Goal: Information Seeking & Learning: Check status

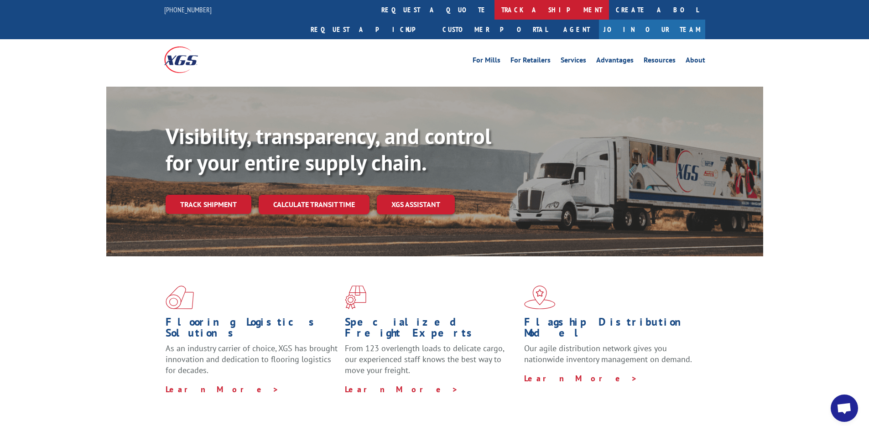
click at [495, 7] on link "track a shipment" at bounding box center [552, 10] width 115 height 20
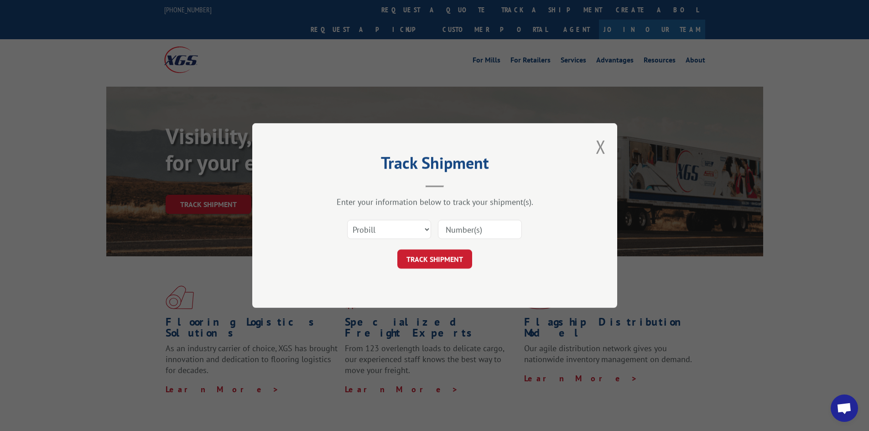
click at [470, 225] on input at bounding box center [480, 229] width 84 height 19
paste input "17468470"
type input "17468470"
click at [444, 253] on button "TRACK SHIPMENT" at bounding box center [435, 259] width 75 height 19
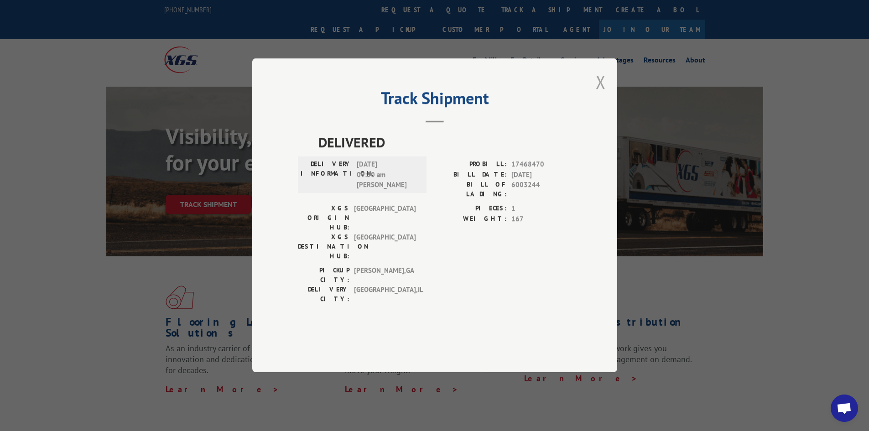
click at [599, 94] on button "Close modal" at bounding box center [601, 82] width 10 height 24
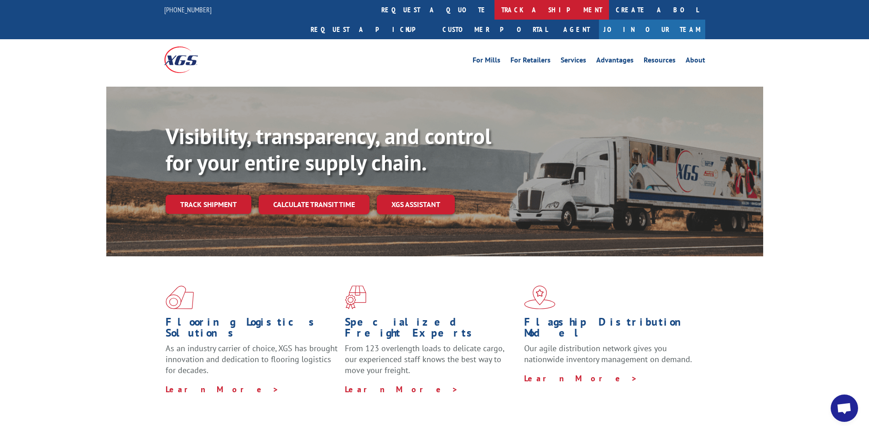
click at [495, 14] on link "track a shipment" at bounding box center [552, 10] width 115 height 20
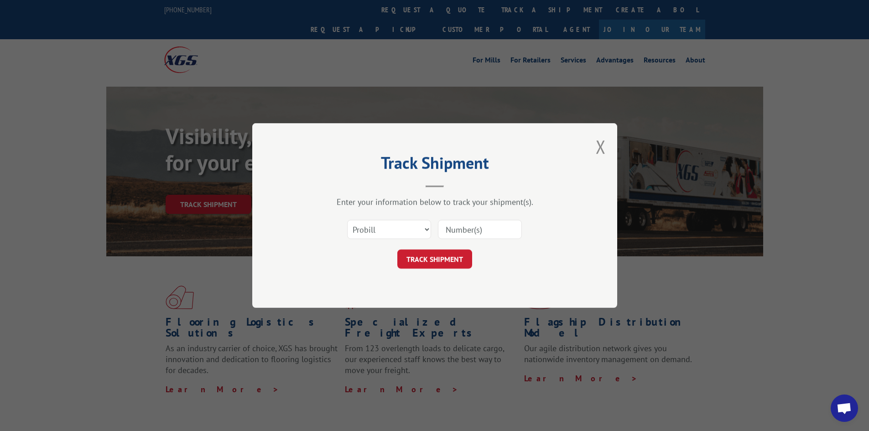
click at [512, 229] on input at bounding box center [480, 229] width 84 height 19
type input "17468470"
click at [398, 250] on button "TRACK SHIPMENT" at bounding box center [435, 259] width 75 height 19
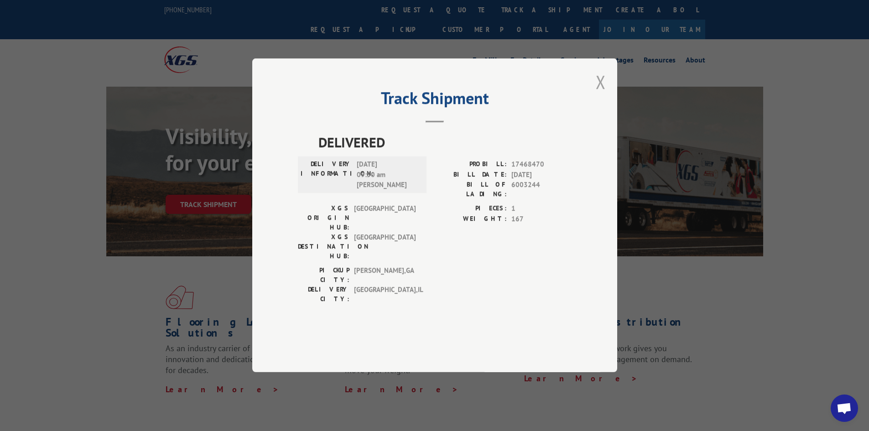
click at [602, 94] on button "Close modal" at bounding box center [601, 82] width 10 height 24
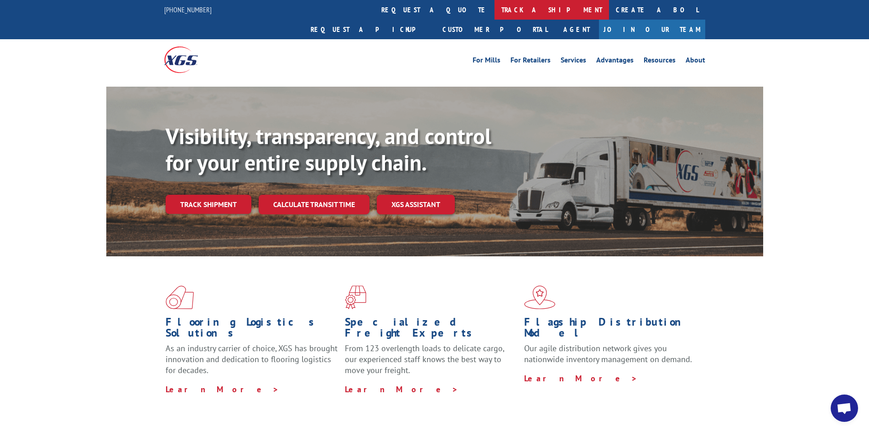
click at [495, 7] on link "track a shipment" at bounding box center [552, 10] width 115 height 20
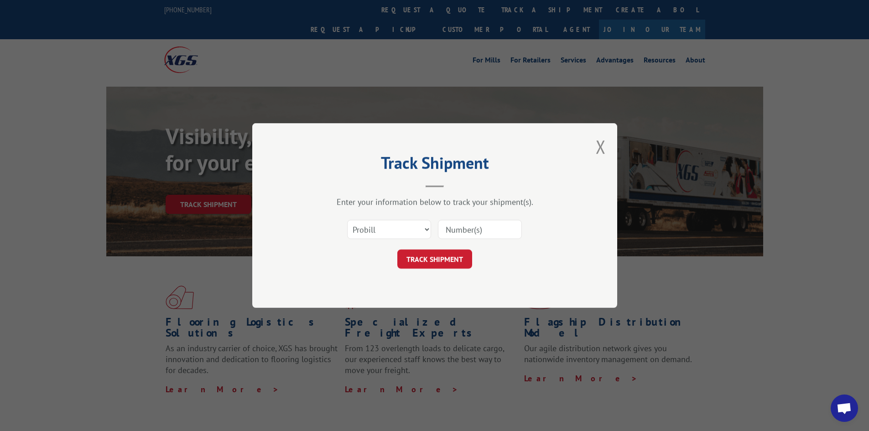
click at [497, 226] on input at bounding box center [480, 229] width 84 height 19
paste input "17590508"
type input "17590508"
click at [438, 261] on button "TRACK SHIPMENT" at bounding box center [435, 259] width 75 height 19
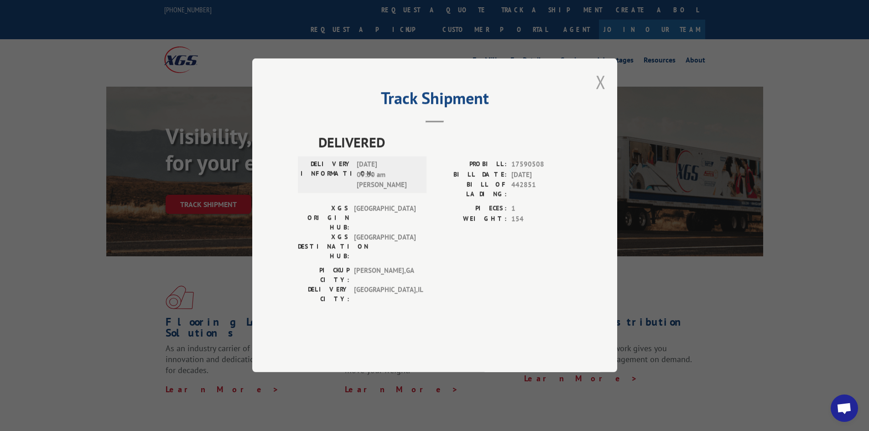
click at [597, 94] on button "Close modal" at bounding box center [601, 82] width 10 height 24
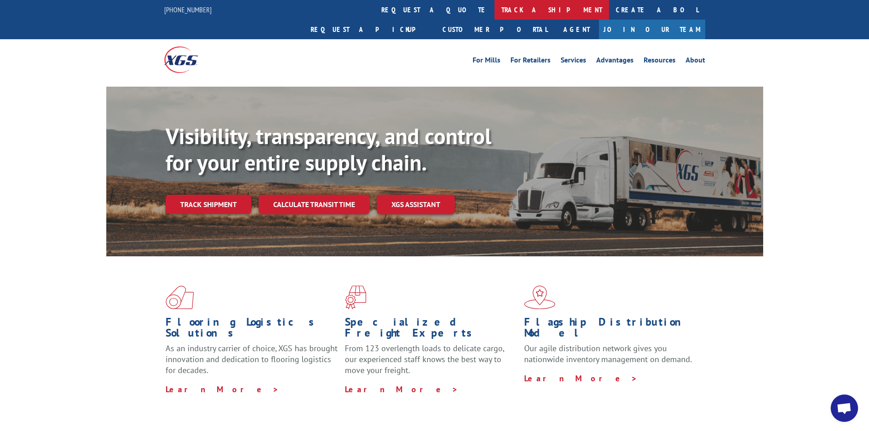
click at [495, 5] on link "track a shipment" at bounding box center [552, 10] width 115 height 20
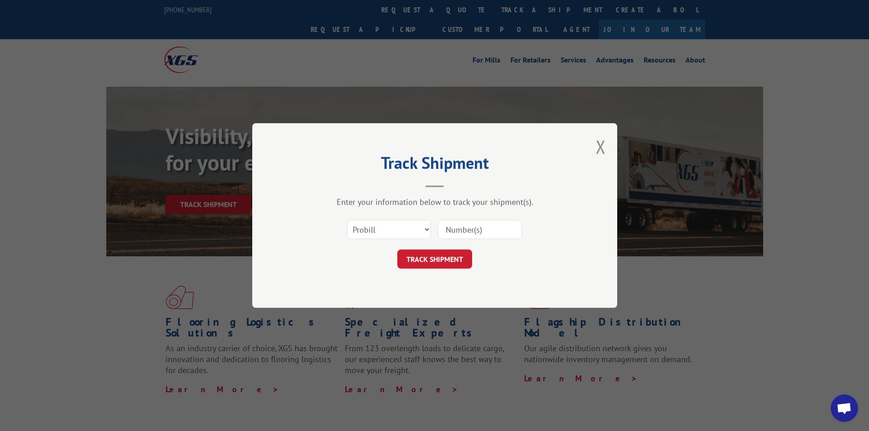
click at [498, 230] on input at bounding box center [480, 229] width 84 height 19
paste input "17228209"
type input "17228209"
click at [450, 255] on button "TRACK SHIPMENT" at bounding box center [435, 259] width 75 height 19
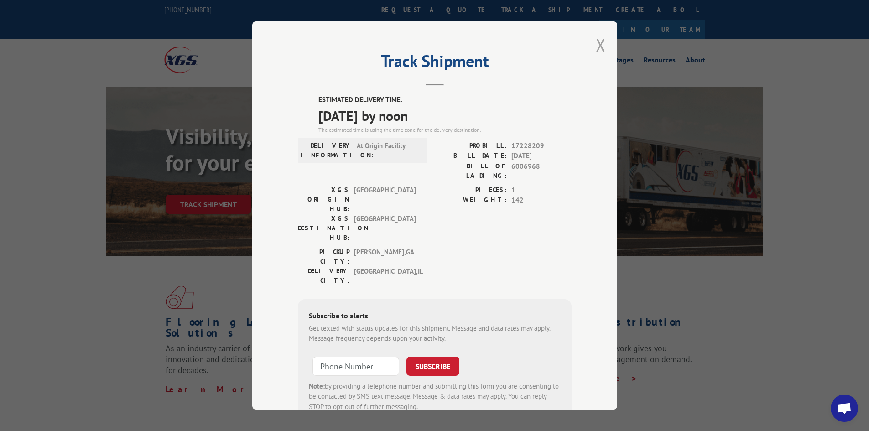
drag, startPoint x: 599, startPoint y: 44, endPoint x: 458, endPoint y: 12, distance: 144.1
click at [598, 44] on button "Close modal" at bounding box center [601, 45] width 10 height 24
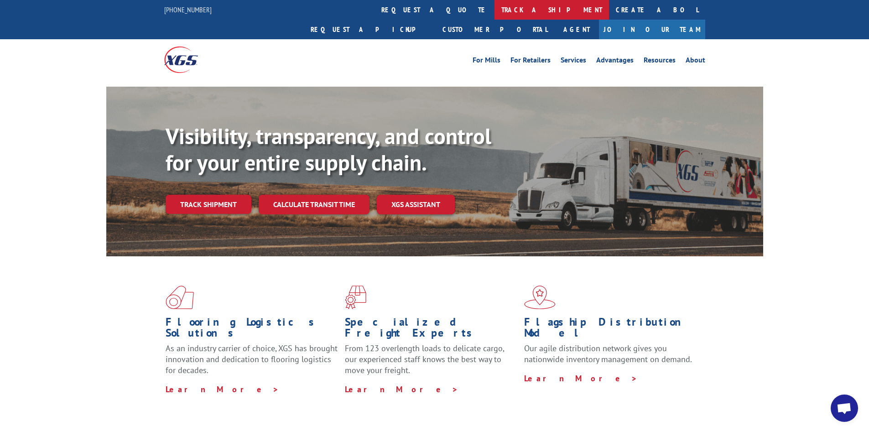
click at [495, 8] on link "track a shipment" at bounding box center [552, 10] width 115 height 20
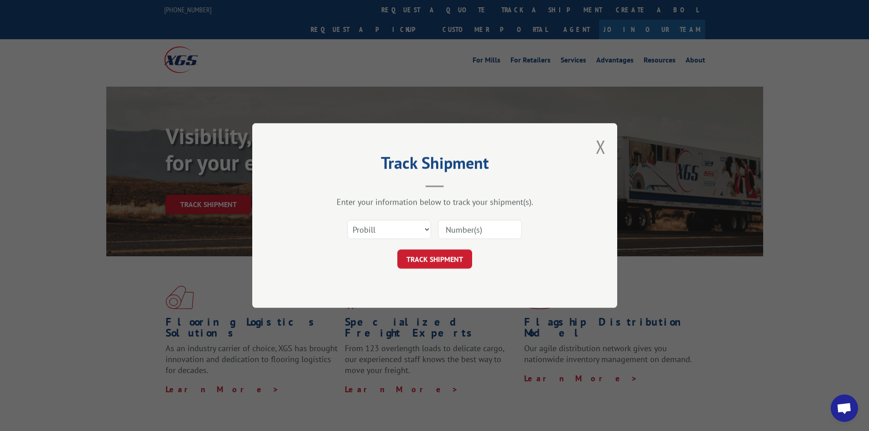
click at [493, 231] on input at bounding box center [480, 229] width 84 height 19
paste input "17228210"
type input "17228210"
click at [416, 262] on button "TRACK SHIPMENT" at bounding box center [435, 259] width 75 height 19
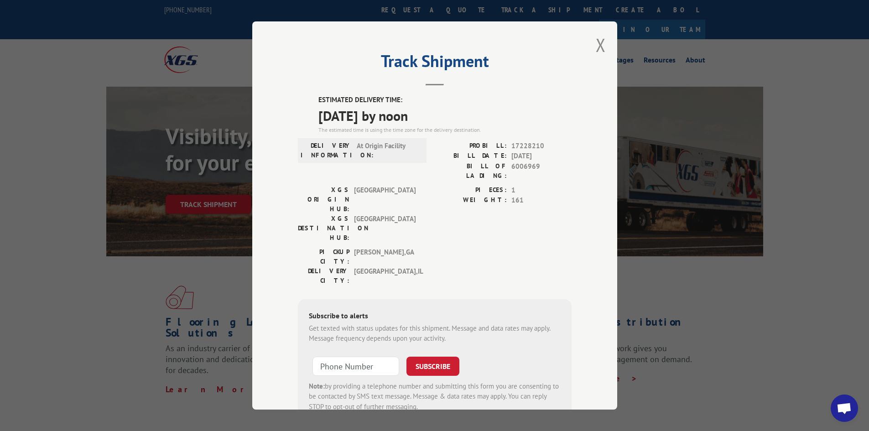
click at [90, 33] on div "Track Shipment ESTIMATED DELIVERY TIME: [DATE] by noon The estimated time is us…" at bounding box center [434, 215] width 869 height 431
click at [596, 37] on button "Close modal" at bounding box center [601, 45] width 10 height 24
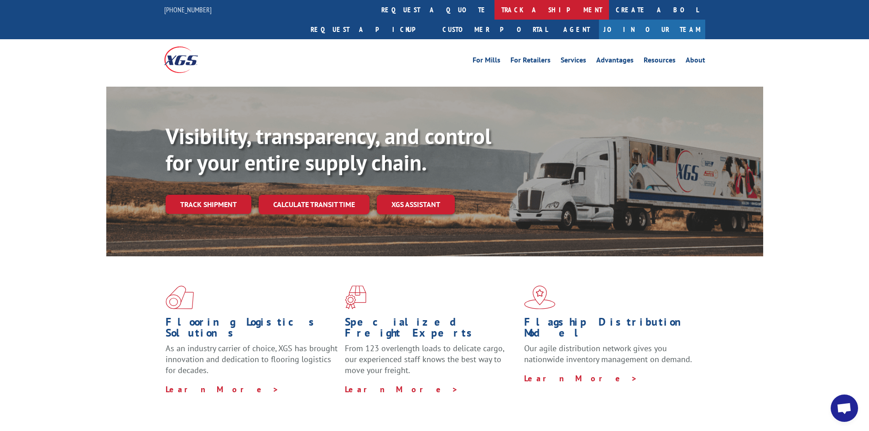
click at [495, 8] on link "track a shipment" at bounding box center [552, 10] width 115 height 20
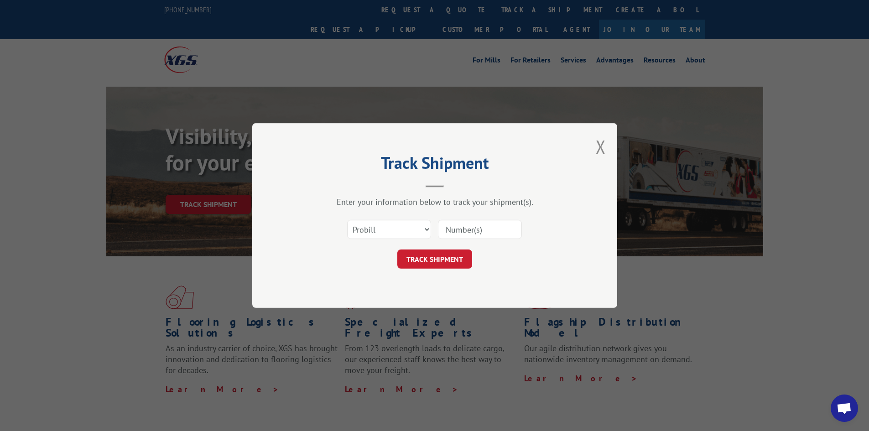
click at [484, 228] on input at bounding box center [480, 229] width 84 height 19
paste input "17516334"
type input "17516334"
click at [445, 258] on button "TRACK SHIPMENT" at bounding box center [435, 259] width 75 height 19
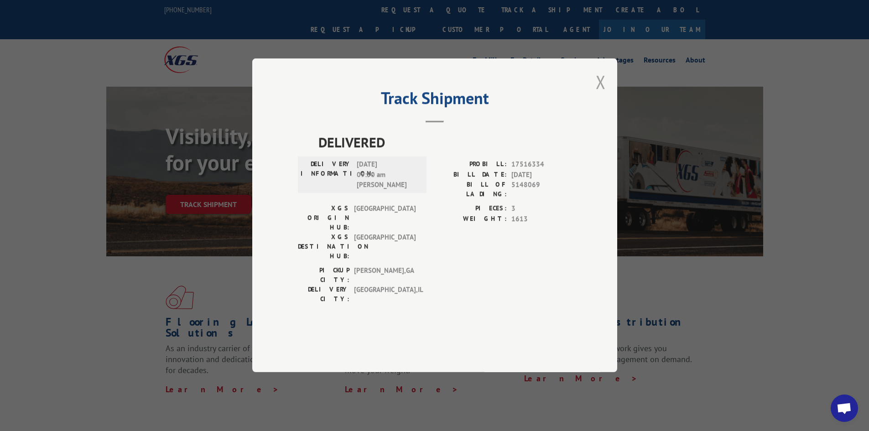
drag, startPoint x: 602, startPoint y: 101, endPoint x: 382, endPoint y: 2, distance: 240.7
click at [602, 94] on button "Close modal" at bounding box center [601, 82] width 10 height 24
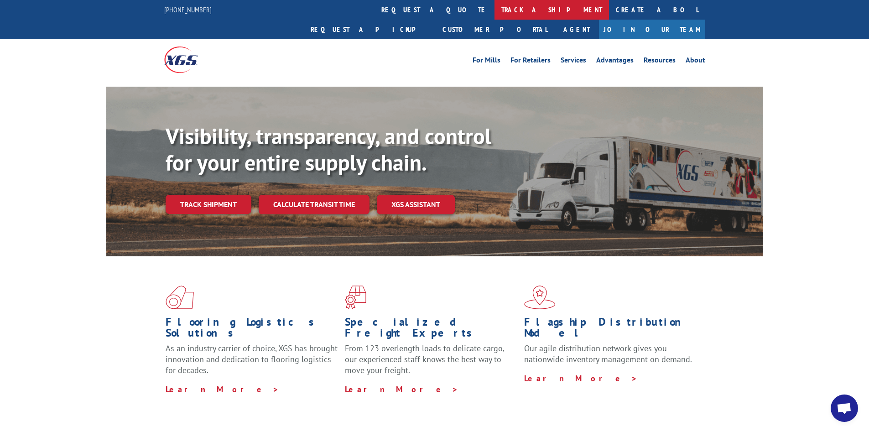
click at [495, 11] on link "track a shipment" at bounding box center [552, 10] width 115 height 20
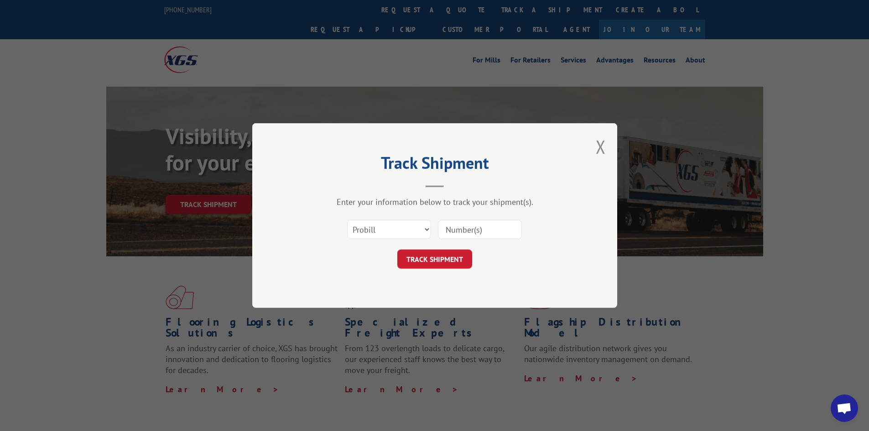
click at [487, 229] on input at bounding box center [480, 229] width 84 height 19
paste input "17469248"
type input "17469248"
click at [447, 257] on button "TRACK SHIPMENT" at bounding box center [435, 259] width 75 height 19
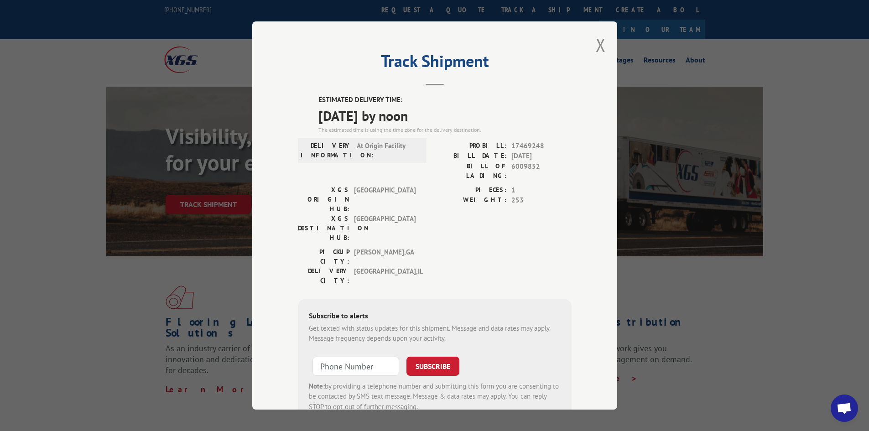
click at [586, 39] on div "Track Shipment ESTIMATED DELIVERY TIME: [DATE] by noon The estimated time is us…" at bounding box center [434, 215] width 365 height 388
drag, startPoint x: 596, startPoint y: 42, endPoint x: 545, endPoint y: 28, distance: 52.6
click at [596, 42] on button "Close modal" at bounding box center [601, 45] width 10 height 24
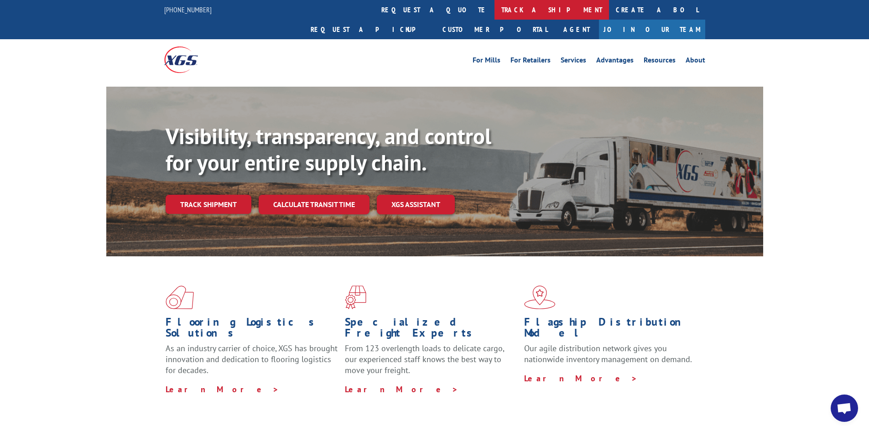
click at [495, 13] on link "track a shipment" at bounding box center [552, 10] width 115 height 20
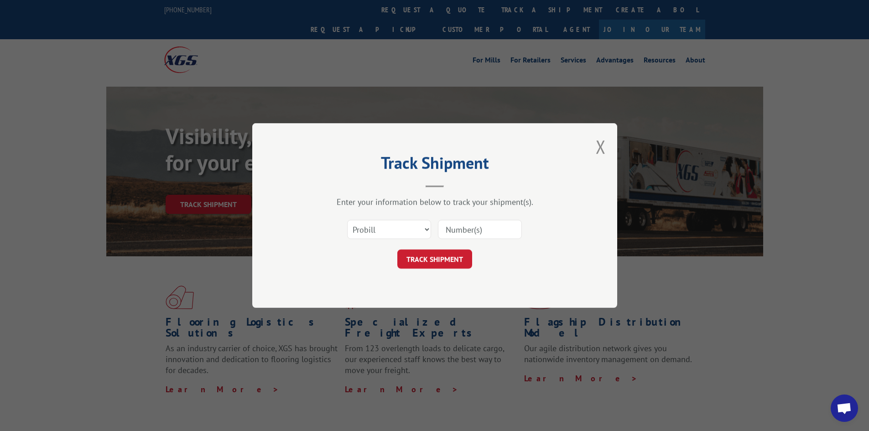
click at [492, 229] on input at bounding box center [480, 229] width 84 height 19
paste input "17520794"
type input "17520794"
click at [444, 256] on button "TRACK SHIPMENT" at bounding box center [435, 259] width 75 height 19
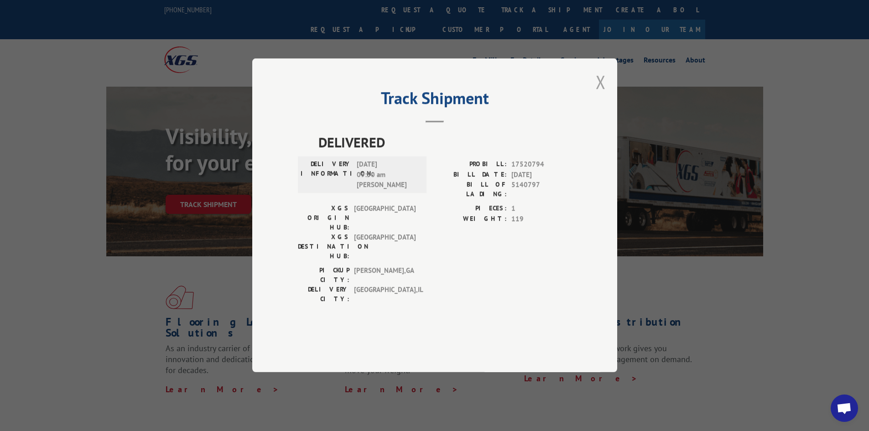
click at [601, 94] on button "Close modal" at bounding box center [601, 82] width 10 height 24
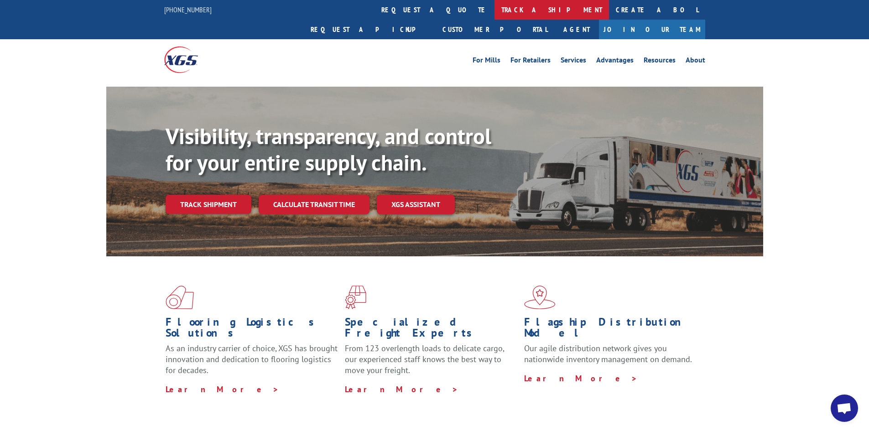
click at [495, 9] on link "track a shipment" at bounding box center [552, 10] width 115 height 20
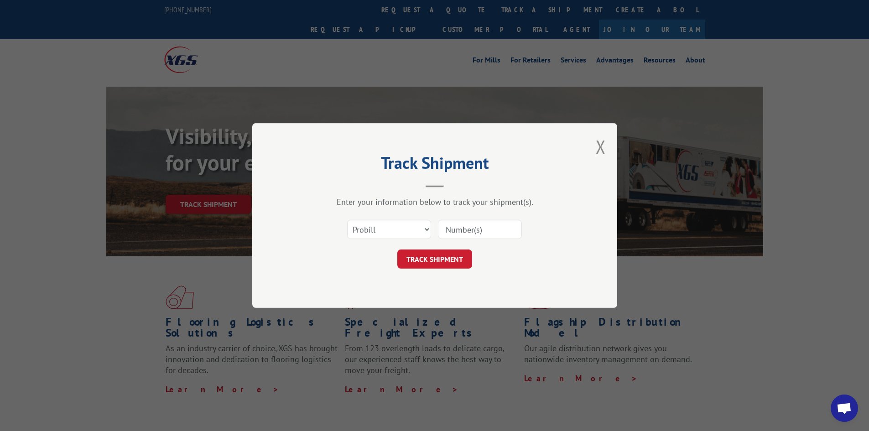
click at [486, 231] on input at bounding box center [480, 229] width 84 height 19
drag, startPoint x: 518, startPoint y: 218, endPoint x: 497, endPoint y: 231, distance: 25.2
click at [497, 231] on input at bounding box center [480, 229] width 84 height 19
paste input "17228449"
type input "17228449"
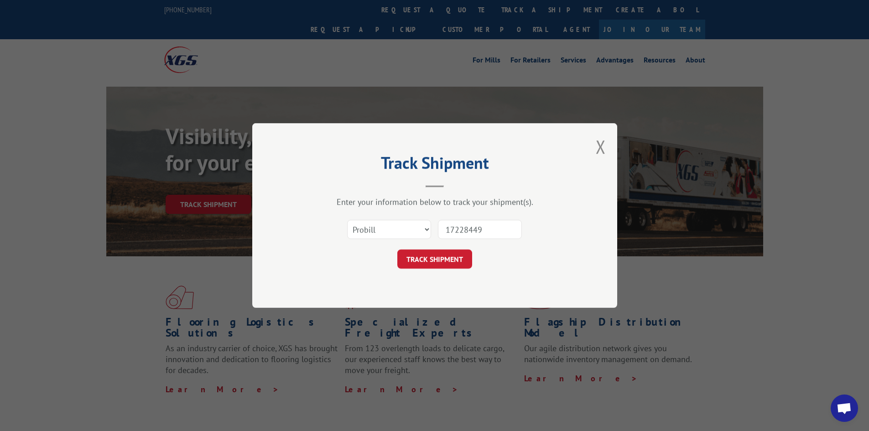
click at [429, 256] on button "TRACK SHIPMENT" at bounding box center [435, 259] width 75 height 19
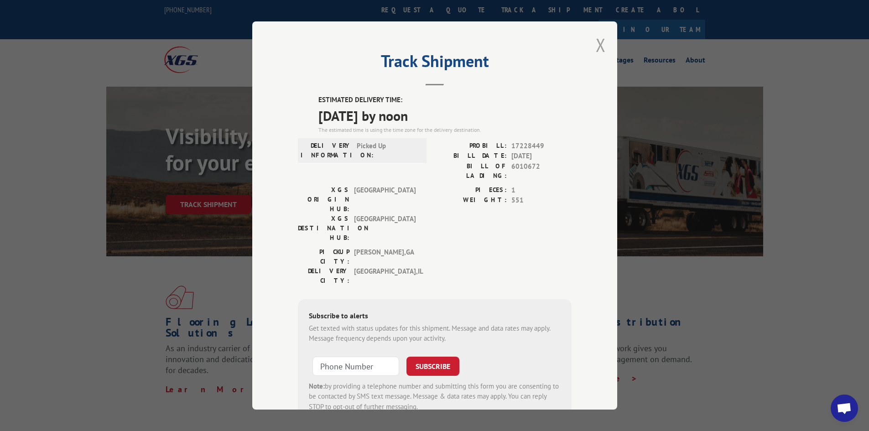
click at [597, 43] on button "Close modal" at bounding box center [601, 45] width 10 height 24
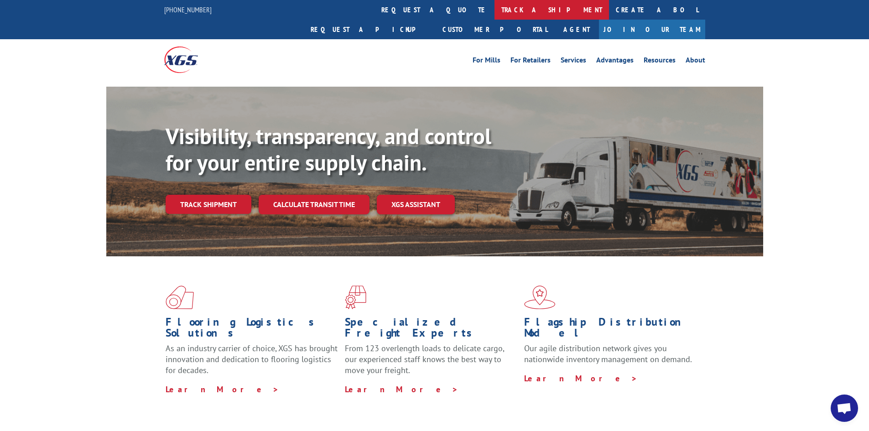
click at [495, 10] on link "track a shipment" at bounding box center [552, 10] width 115 height 20
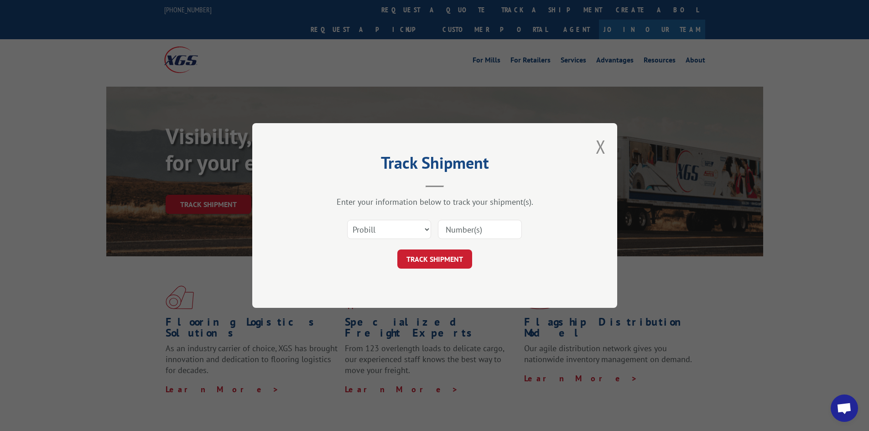
click at [497, 232] on input at bounding box center [480, 229] width 84 height 19
paste input "17469842"
type input "17469842"
click at [445, 258] on button "TRACK SHIPMENT" at bounding box center [435, 259] width 75 height 19
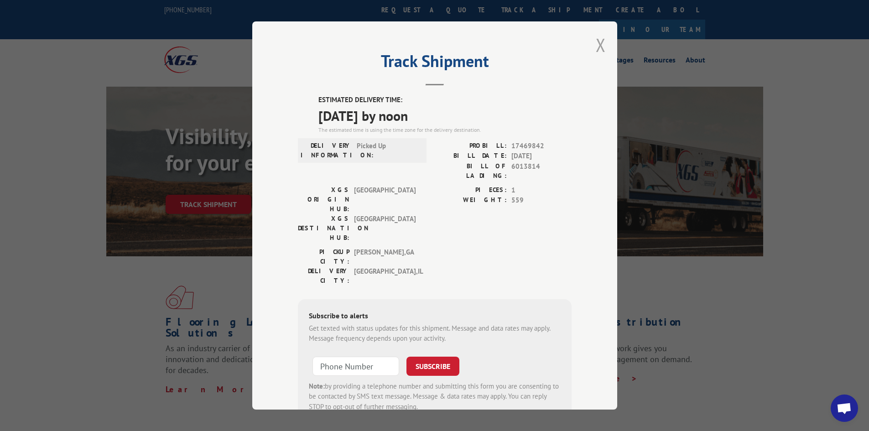
click at [596, 45] on button "Close modal" at bounding box center [601, 45] width 10 height 24
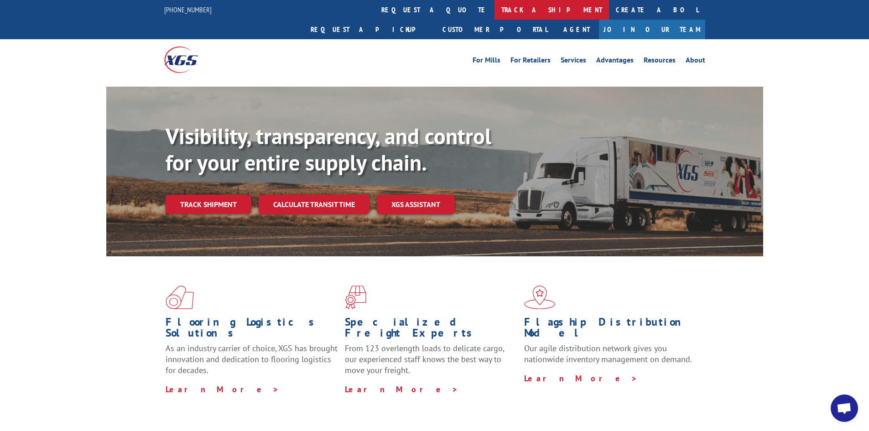
click at [495, 12] on link "track a shipment" at bounding box center [552, 10] width 115 height 20
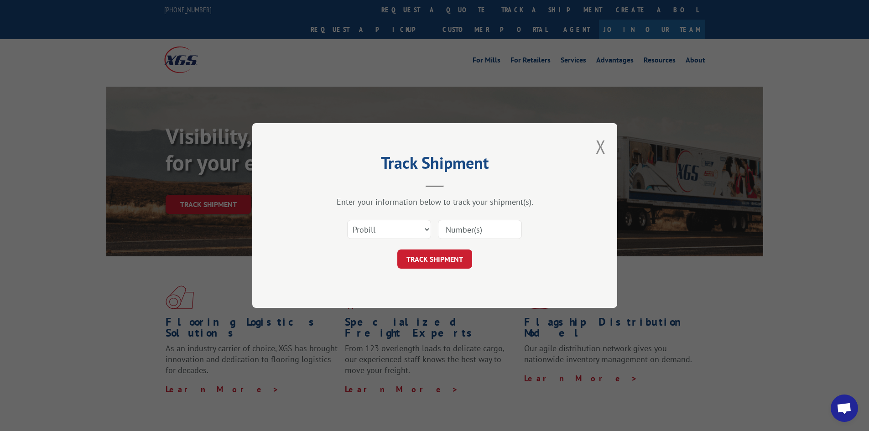
click at [506, 227] on input at bounding box center [480, 229] width 84 height 19
type input "7"
type input "17228210"
click at [398, 250] on button "TRACK SHIPMENT" at bounding box center [435, 259] width 75 height 19
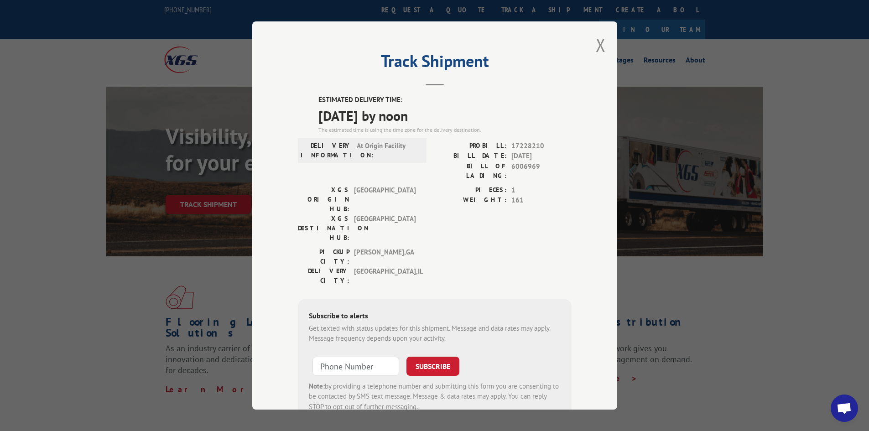
drag, startPoint x: 598, startPoint y: 46, endPoint x: 607, endPoint y: 50, distance: 9.0
click at [598, 46] on button "Close modal" at bounding box center [601, 45] width 10 height 24
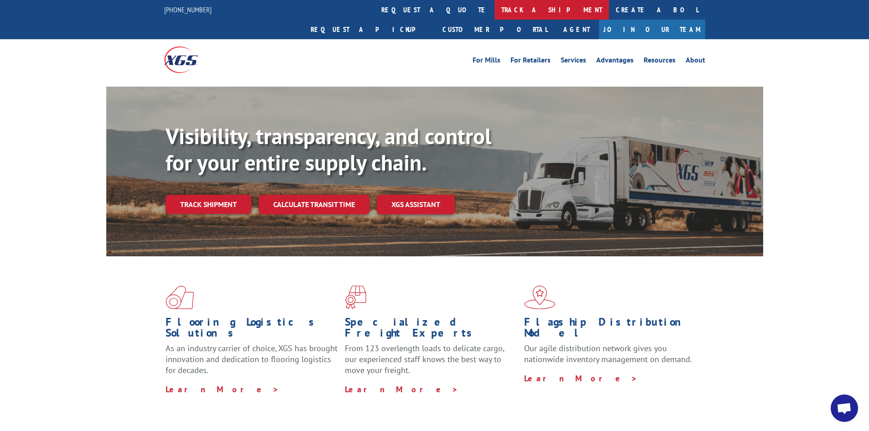
click at [495, 7] on link "track a shipment" at bounding box center [552, 10] width 115 height 20
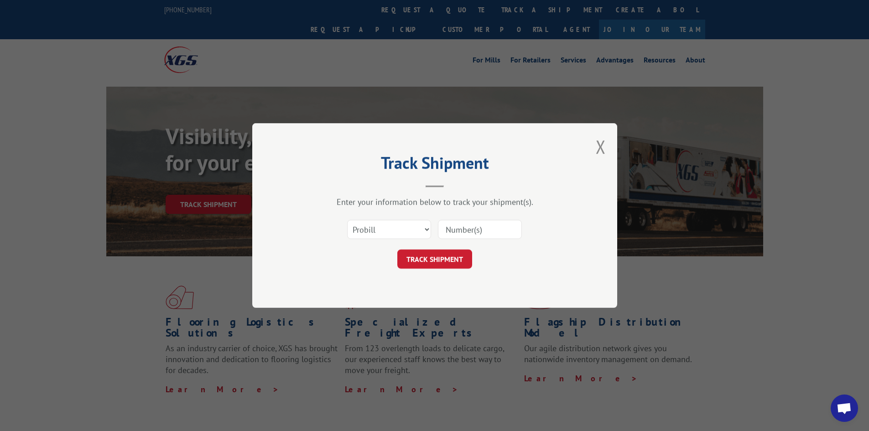
click at [506, 232] on input at bounding box center [480, 229] width 84 height 19
type input "17228210"
click at [398, 250] on button "TRACK SHIPMENT" at bounding box center [435, 259] width 75 height 19
